Goal: Task Accomplishment & Management: Manage account settings

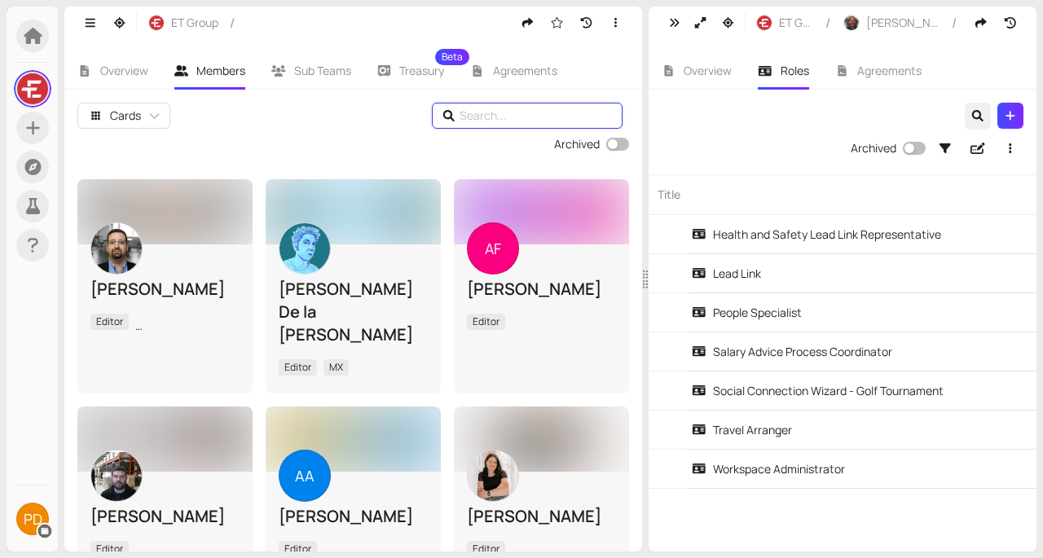
click at [519, 117] on input "text" at bounding box center [530, 116] width 140 height 18
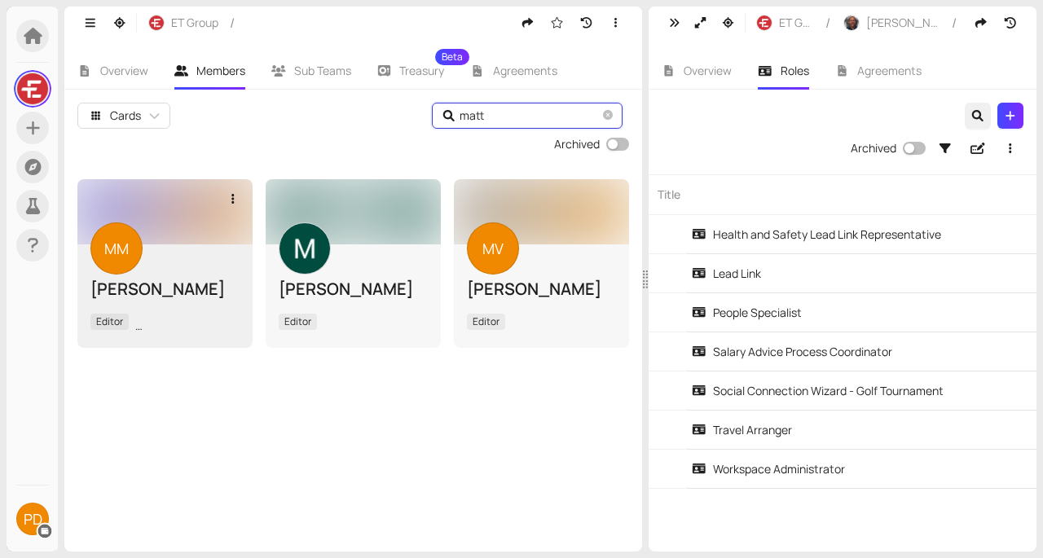
type input "matt"
click at [130, 281] on div "[PERSON_NAME]" at bounding box center [164, 289] width 149 height 23
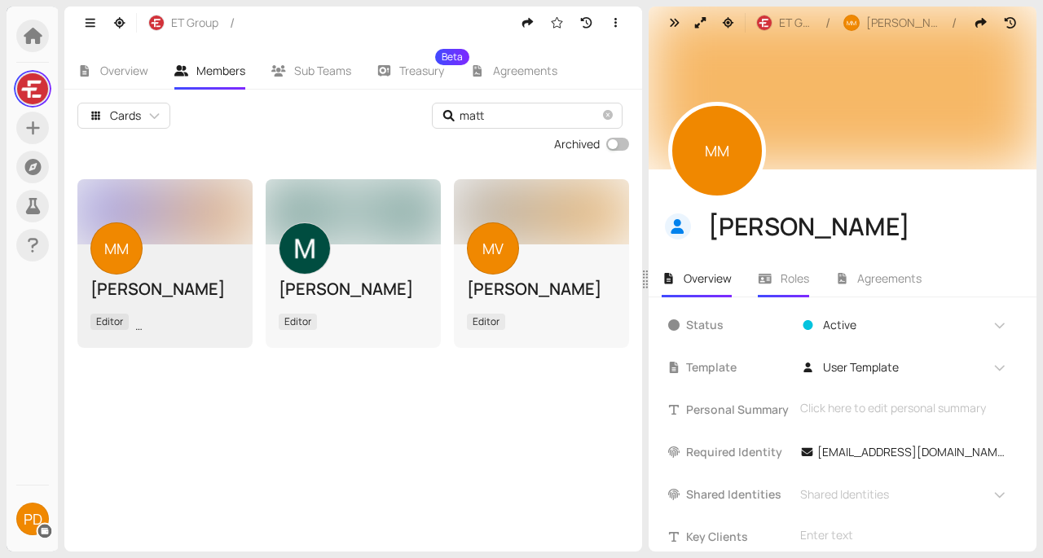
click at [782, 281] on span "Roles" at bounding box center [795, 278] width 29 height 15
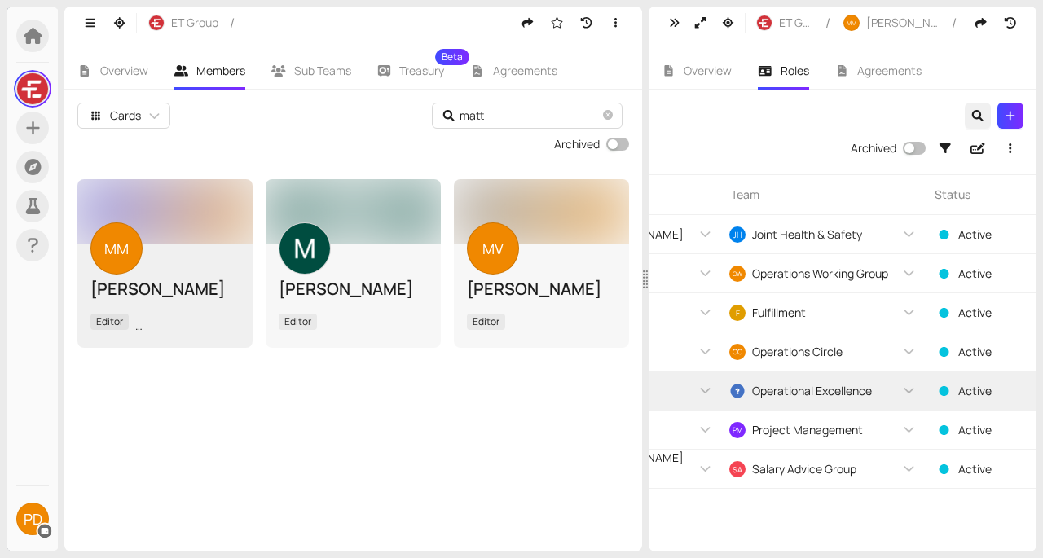
scroll to position [0, 606]
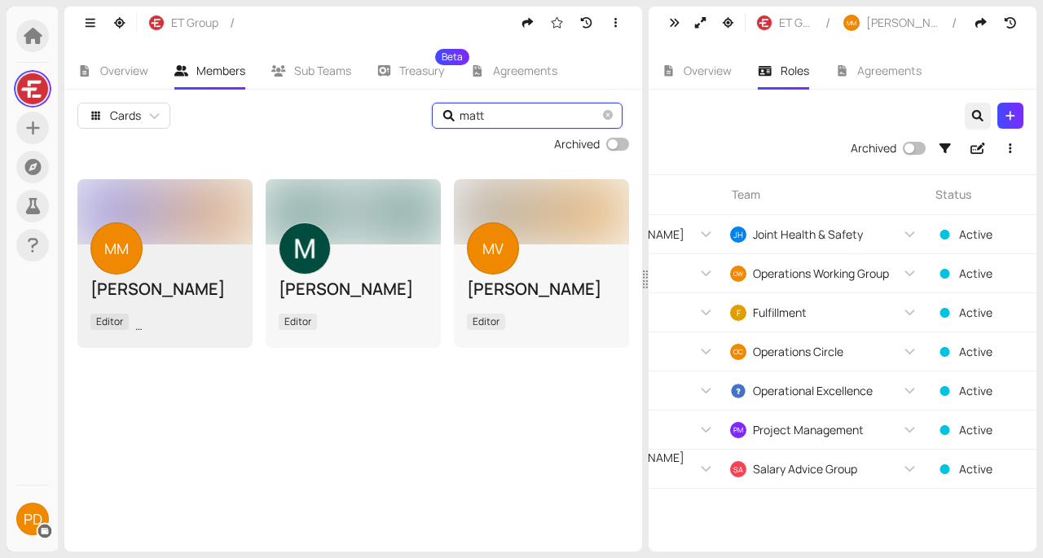
click at [503, 119] on input "matt" at bounding box center [530, 116] width 140 height 18
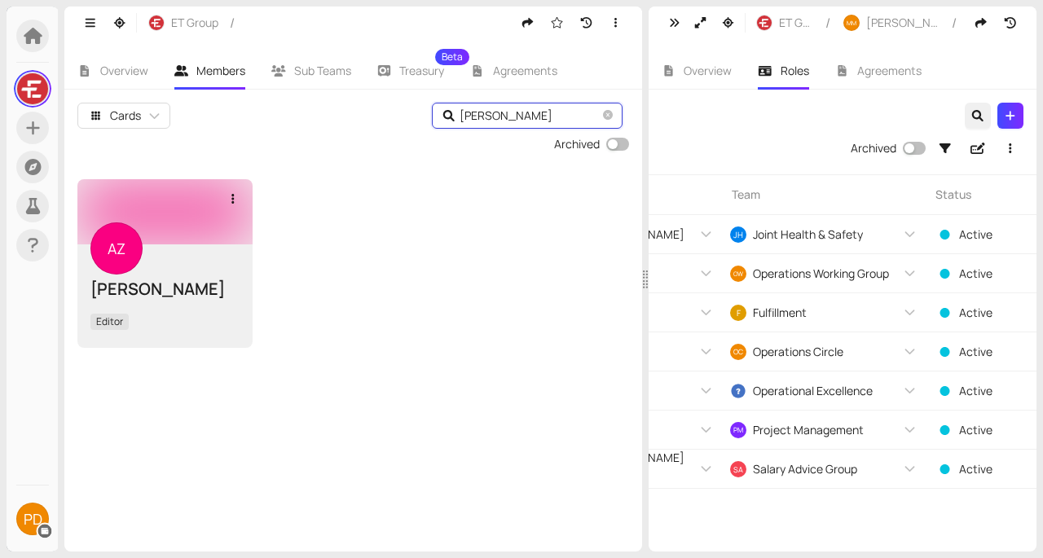
type input "[PERSON_NAME]"
click at [173, 269] on div "AZ [PERSON_NAME] Editor" at bounding box center [164, 296] width 149 height 78
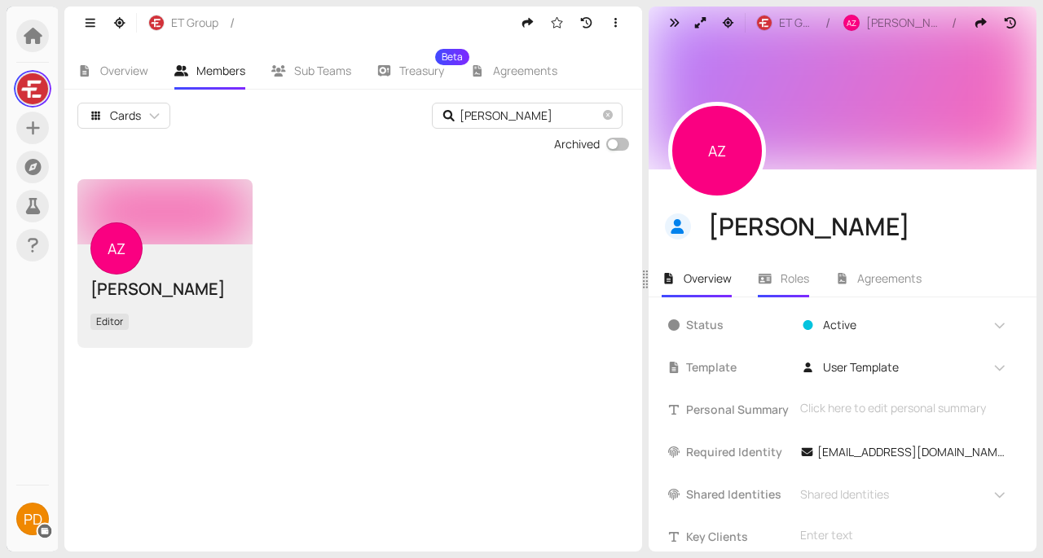
click at [812, 275] on li "Roles" at bounding box center [783, 278] width 77 height 37
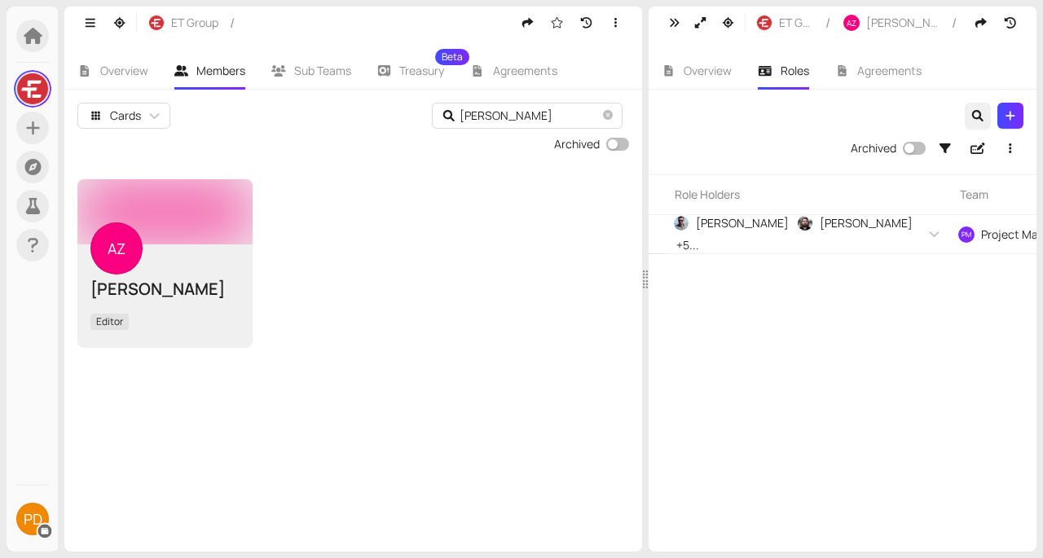
scroll to position [0, 378]
